Goal: Task Accomplishment & Management: Manage account settings

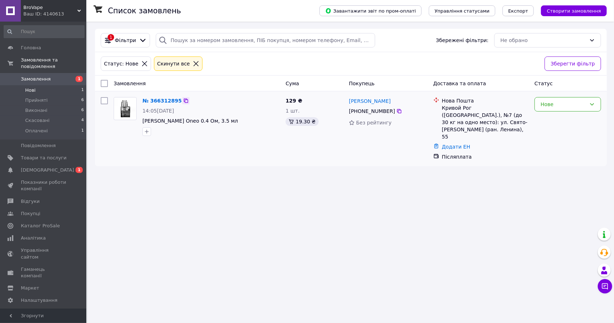
drag, startPoint x: 186, startPoint y: 152, endPoint x: 182, endPoint y: 99, distance: 52.7
click at [186, 151] on div "№ 366312895 14:05, 12.10.2025 Картридж Oxva Oneo 0.4 Ом, 3.5 мл" at bounding box center [197, 128] width 172 height 69
click at [193, 65] on icon at bounding box center [196, 63] width 6 height 6
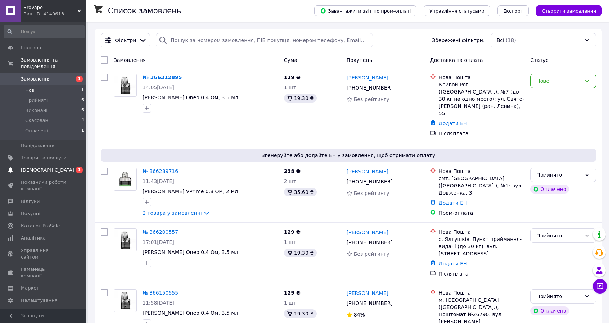
click at [62, 167] on span "[DEMOGRAPHIC_DATA]" at bounding box center [44, 170] width 46 height 6
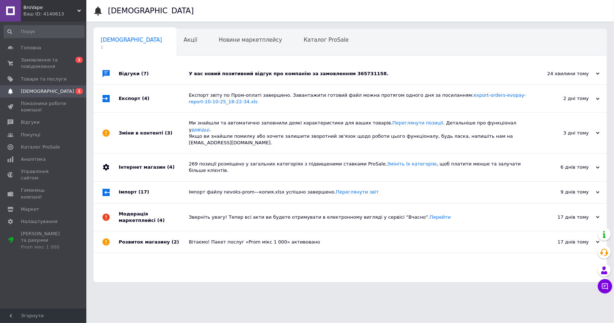
click at [239, 73] on div "У вас новий позитивний відгук про компанію за замовленням 365731158." at bounding box center [358, 74] width 339 height 6
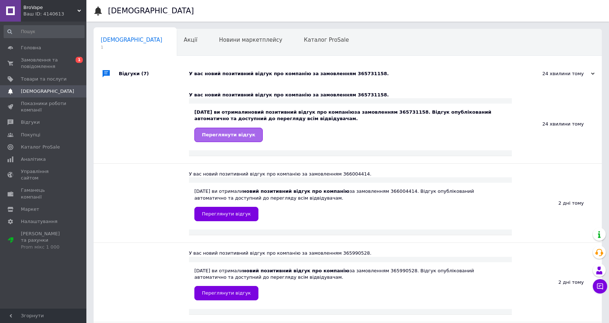
click at [220, 133] on span "Переглянути відгук" at bounding box center [228, 134] width 53 height 5
click at [39, 65] on span "Замовлення та повідомлення" at bounding box center [44, 63] width 46 height 13
